Goal: Task Accomplishment & Management: Use online tool/utility

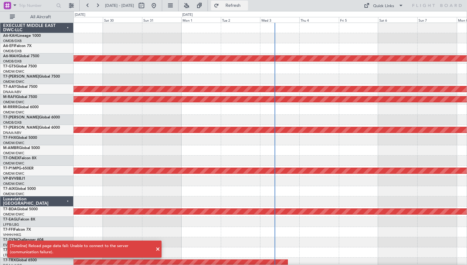
click at [231, 4] on button "Refresh" at bounding box center [229, 6] width 37 height 10
click at [245, 10] on button "Refresh" at bounding box center [229, 6] width 37 height 10
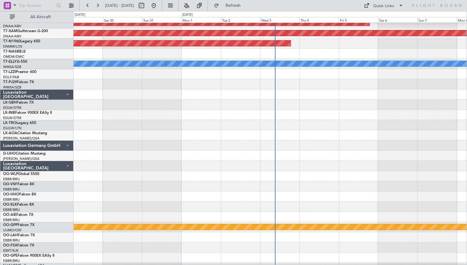
scroll to position [280, 0]
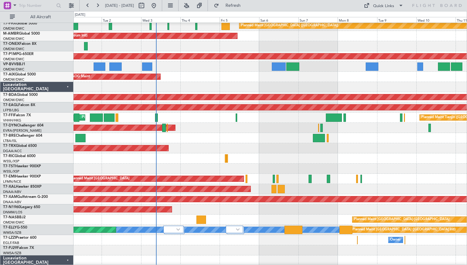
scroll to position [113, 0]
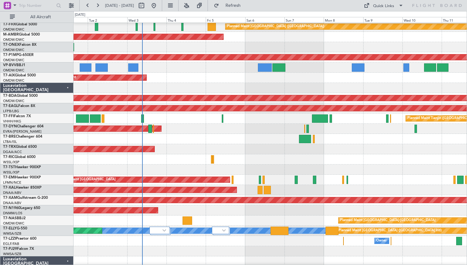
click at [220, 246] on div at bounding box center [270, 251] width 393 height 10
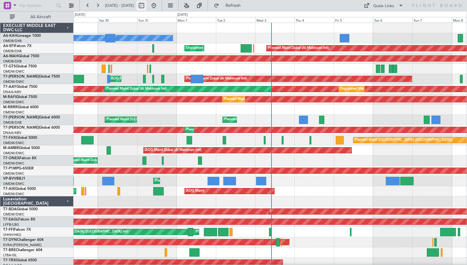
click at [146, 6] on button at bounding box center [142, 6] width 10 height 10
select select "8"
select select "2025"
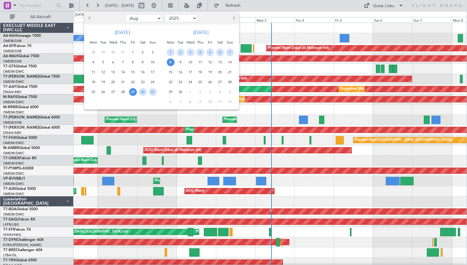
click at [88, 19] on button "Previous month" at bounding box center [89, 18] width 7 height 10
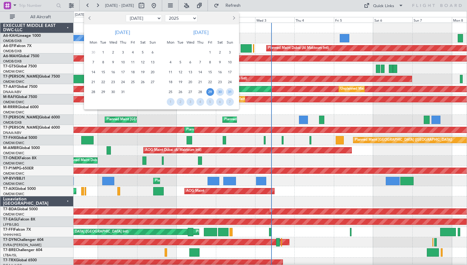
click at [88, 19] on button "Previous month" at bounding box center [89, 18] width 7 height 10
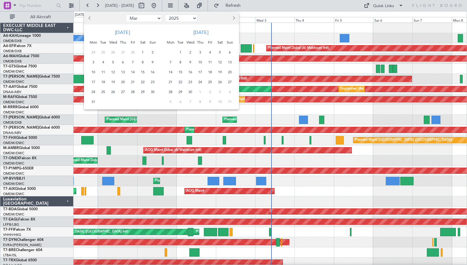
select select "2"
click at [126, 82] on span "20" at bounding box center [123, 82] width 8 height 8
click at [130, 82] on span "21" at bounding box center [133, 82] width 8 height 8
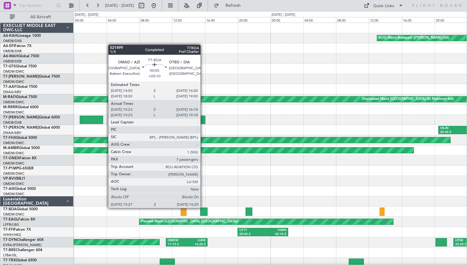
click at [203, 208] on div at bounding box center [203, 211] width 7 height 8
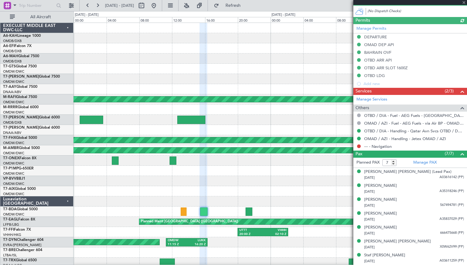
type input "Dherander Fithani (DHF)"
type input "5425"
click at [146, 6] on button at bounding box center [142, 6] width 10 height 10
select select "2"
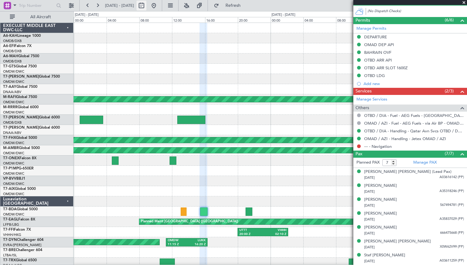
select select "2025"
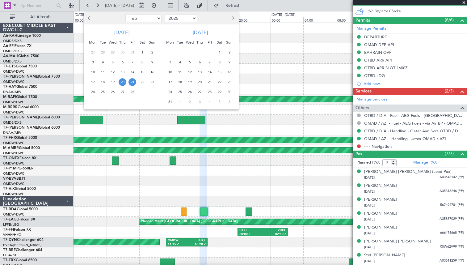
click at [130, 18] on select "Jan Feb Mar Apr May Jun Jul Aug Sep Oct Nov Dec" at bounding box center [143, 18] width 36 height 7
select select "1"
click at [125, 15] on select "Jan Feb Mar Apr May Jun Jul Aug Sep Oct Nov Dec" at bounding box center [143, 18] width 36 height 7
click at [150, 72] on span "19" at bounding box center [152, 72] width 8 height 8
click at [95, 79] on span "20" at bounding box center [93, 82] width 8 height 8
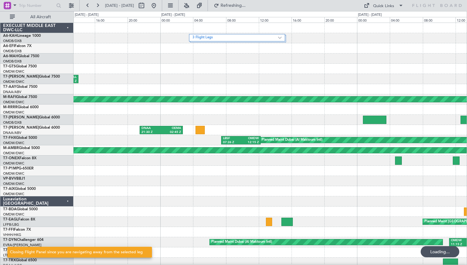
scroll to position [0, 0]
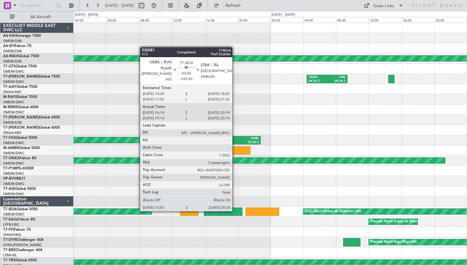
click at [235, 210] on div at bounding box center [223, 211] width 38 height 8
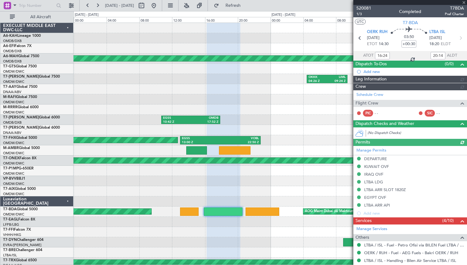
type input "Syed Shakeel (SYS)"
type input "5252"
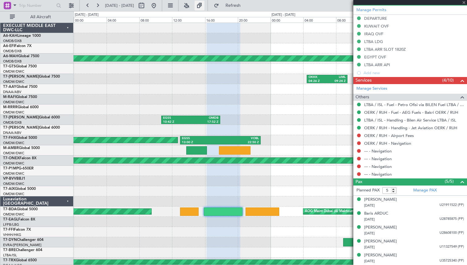
type input "Syed Shakeel (SYS)"
type input "5252"
type input "Syed Shakeel (SYS)"
type input "5252"
